Goal: Task Accomplishment & Management: Manage account settings

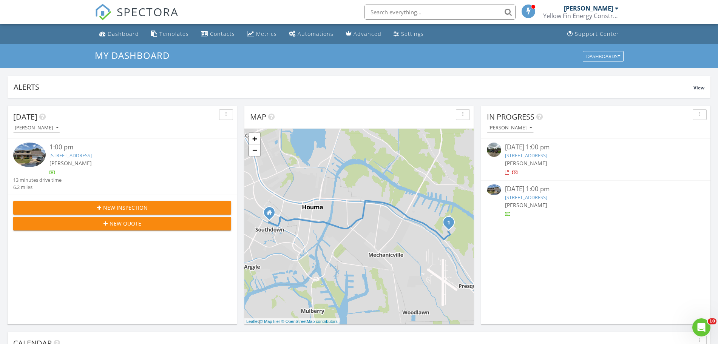
click at [88, 160] on div "[PERSON_NAME]" at bounding box center [130, 163] width 163 height 8
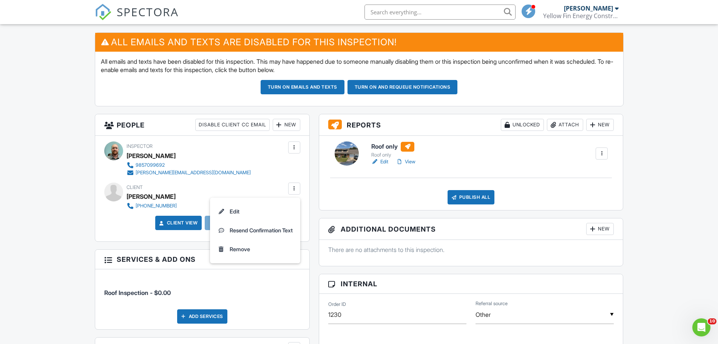
click at [224, 210] on li "Edit" at bounding box center [254, 211] width 81 height 19
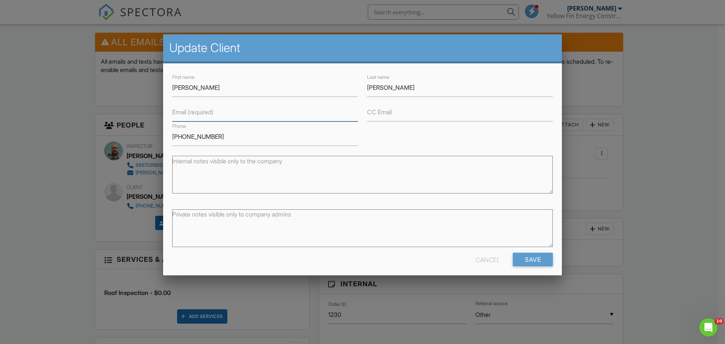
click at [253, 119] on input "Email (required)" at bounding box center [265, 112] width 186 height 18
type input "[EMAIL_ADDRESS][DOMAIN_NAME]"
click at [539, 257] on input "Save" at bounding box center [533, 260] width 40 height 14
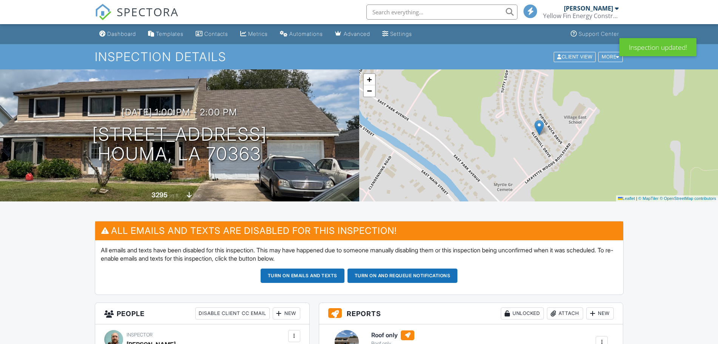
click at [318, 274] on button "Turn on emails and texts" at bounding box center [302, 276] width 84 height 14
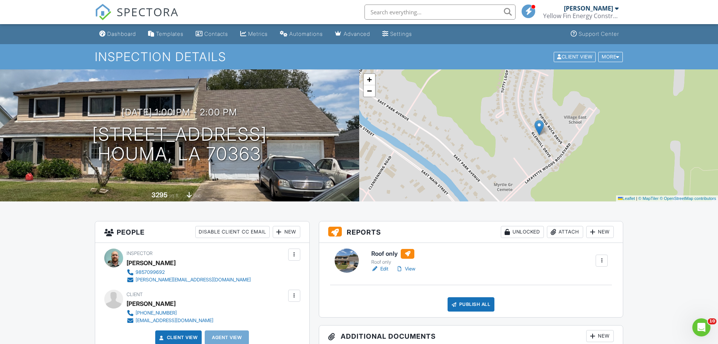
click at [409, 266] on link "View" at bounding box center [406, 269] width 20 height 8
